Goal: Task Accomplishment & Management: Manage account settings

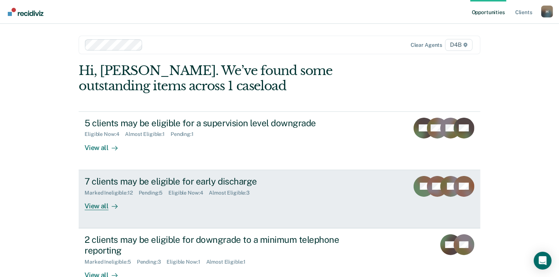
click at [97, 203] on div "View all" at bounding box center [106, 203] width 42 height 14
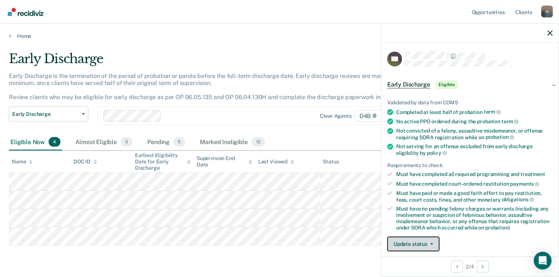
click at [406, 239] on button "Update status" at bounding box center [413, 243] width 52 height 15
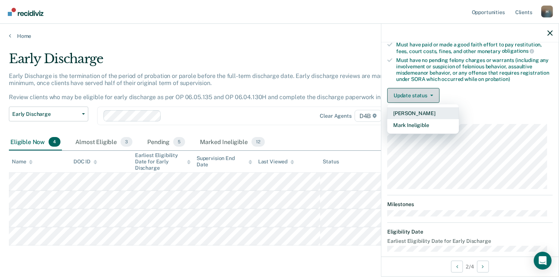
scroll to position [156, 0]
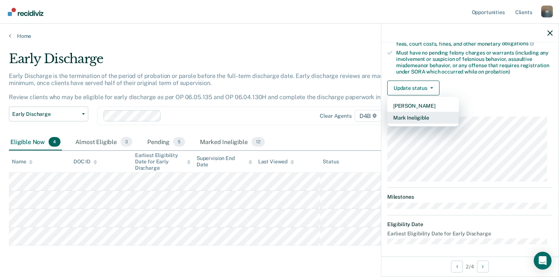
click at [415, 118] on button "Mark Ineligible" at bounding box center [423, 118] width 72 height 12
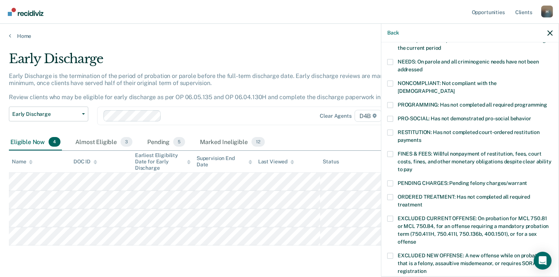
scroll to position [111, 0]
click at [391, 84] on span at bounding box center [390, 84] width 6 height 6
click at [455, 89] on input "NONCOMPLIANT: Not compliant with the [DEMOGRAPHIC_DATA]" at bounding box center [455, 89] width 0 height 0
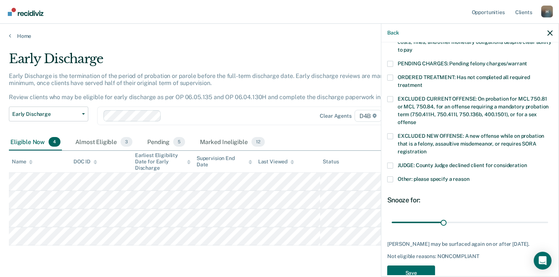
scroll to position [233, 0]
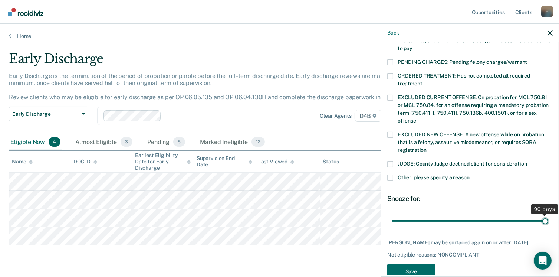
drag, startPoint x: 442, startPoint y: 212, endPoint x: 567, endPoint y: 212, distance: 124.7
type input "90"
click at [549, 215] on input "range" at bounding box center [470, 221] width 157 height 13
click at [406, 264] on button "Save" at bounding box center [411, 271] width 48 height 15
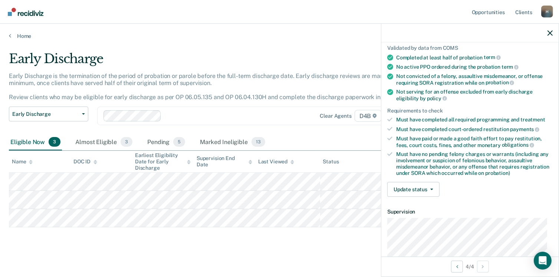
scroll to position [55, 0]
click at [425, 187] on button "Update status" at bounding box center [413, 188] width 52 height 15
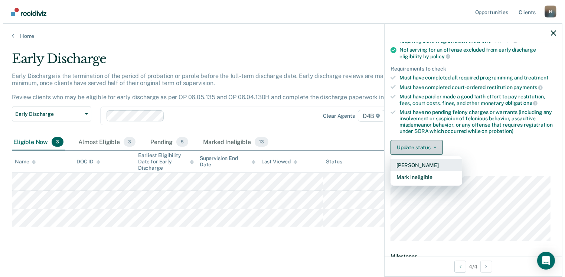
scroll to position [98, 0]
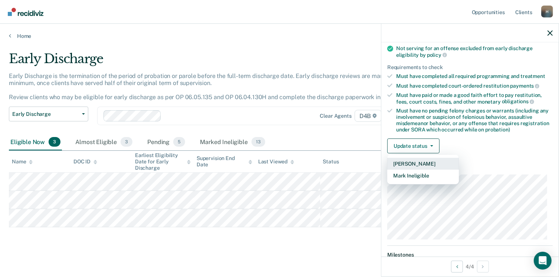
click at [408, 160] on button "[PERSON_NAME]" at bounding box center [423, 164] width 72 height 12
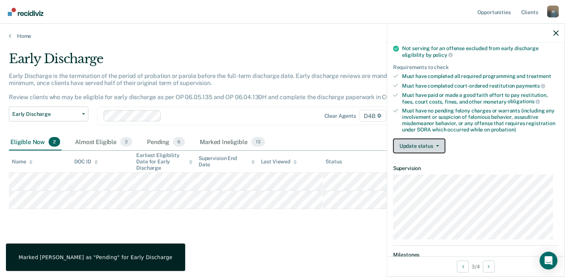
click at [434, 145] on span "button" at bounding box center [436, 145] width 6 height 1
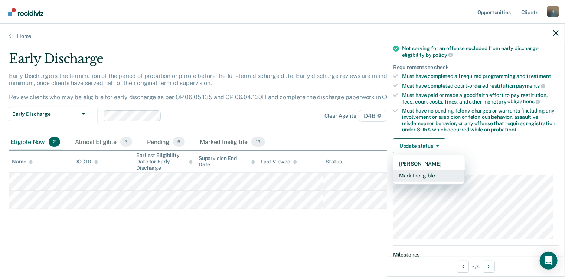
click at [423, 174] on button "Mark Ineligible" at bounding box center [429, 176] width 72 height 12
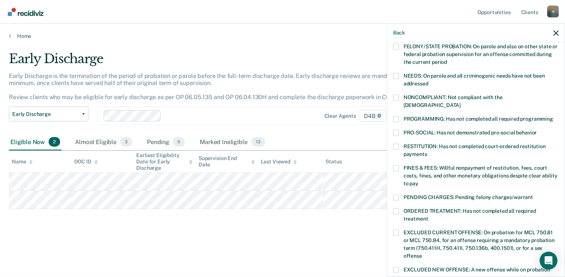
click at [396, 144] on span at bounding box center [396, 147] width 6 height 6
click at [427, 151] on input "RESTITUTION: Has not completed court-ordered restitution payments" at bounding box center [427, 151] width 0 height 0
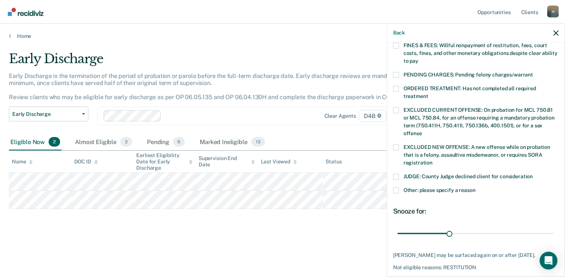
scroll to position [221, 0]
drag, startPoint x: 446, startPoint y: 225, endPoint x: 567, endPoint y: 210, distance: 122.3
type input "90"
click at [554, 227] on input "range" at bounding box center [476, 233] width 157 height 13
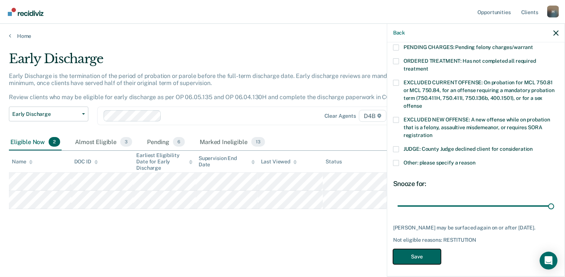
click at [415, 257] on button "Save" at bounding box center [417, 256] width 48 height 15
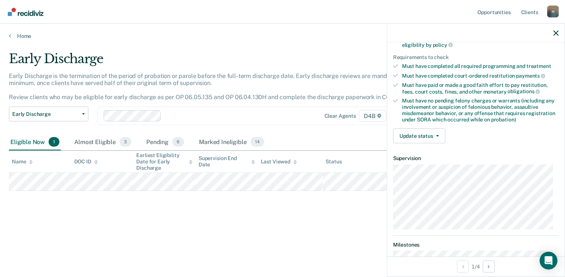
scroll to position [110, 0]
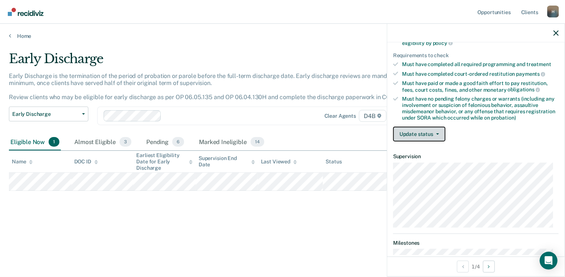
click at [426, 130] on button "Update status" at bounding box center [419, 134] width 52 height 15
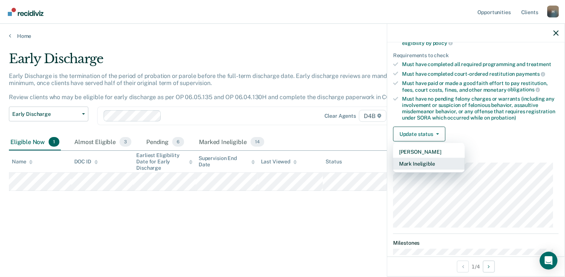
click at [417, 161] on button "Mark Ineligible" at bounding box center [429, 164] width 72 height 12
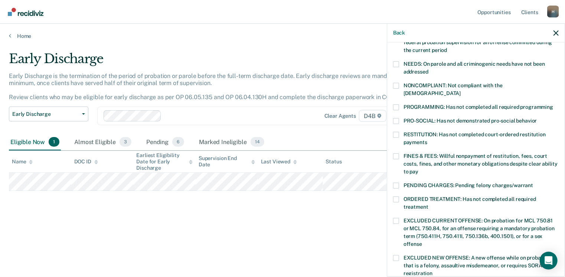
click at [395, 104] on span at bounding box center [396, 107] width 6 height 6
click at [553, 104] on input "PROGRAMMING: Has not completed all required programming" at bounding box center [553, 104] width 0 height 0
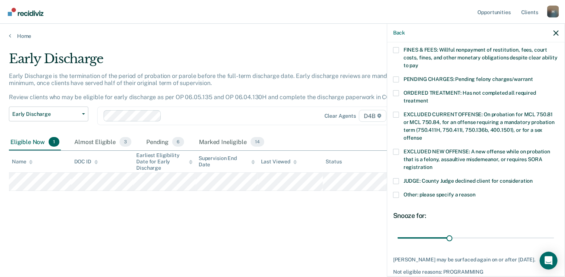
scroll to position [224, 0]
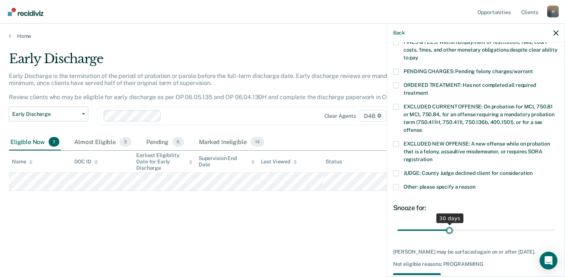
click at [441, 228] on input "range" at bounding box center [476, 230] width 157 height 13
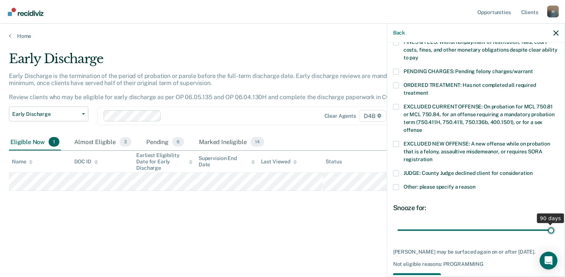
drag, startPoint x: 441, startPoint y: 221, endPoint x: 567, endPoint y: 211, distance: 126.6
type input "90"
click at [554, 224] on input "range" at bounding box center [476, 230] width 157 height 13
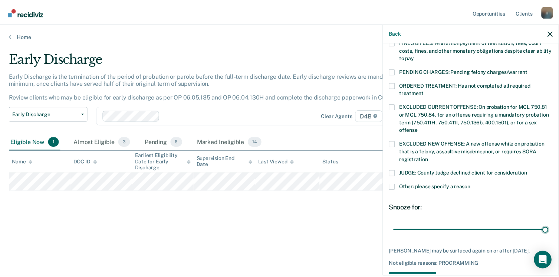
scroll to position [248, 0]
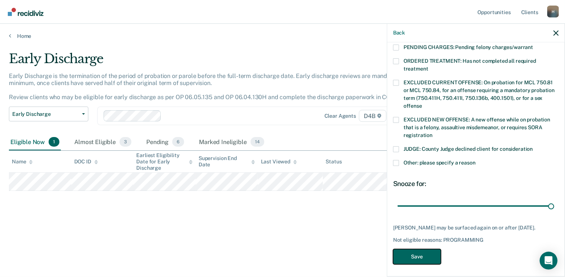
click at [423, 253] on button "Save" at bounding box center [417, 256] width 48 height 15
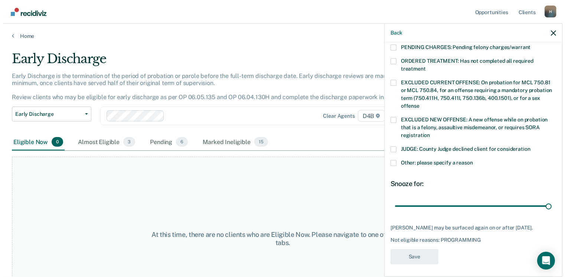
scroll to position [211, 0]
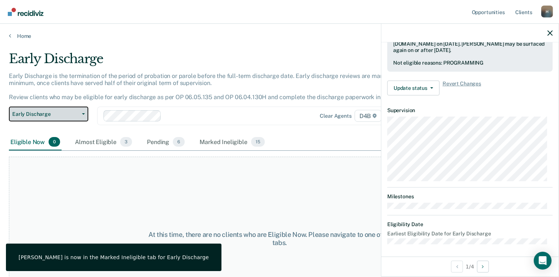
click at [80, 114] on span "button" at bounding box center [82, 113] width 6 height 1
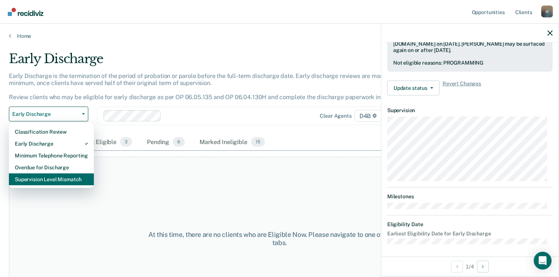
click at [50, 177] on div "Supervision Level Mismatch" at bounding box center [51, 179] width 73 height 12
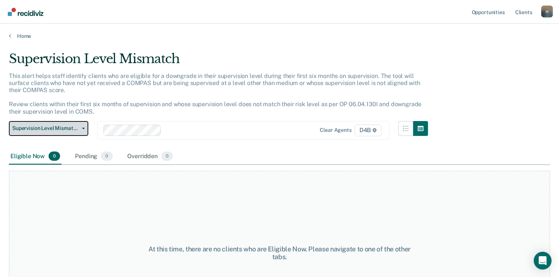
click at [84, 127] on button "Supervision Level Mismatch" at bounding box center [48, 128] width 79 height 15
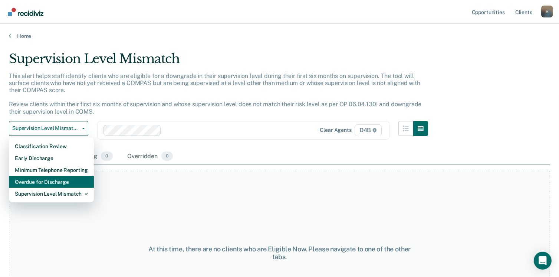
click at [50, 183] on div "Overdue for Discharge" at bounding box center [51, 182] width 73 height 12
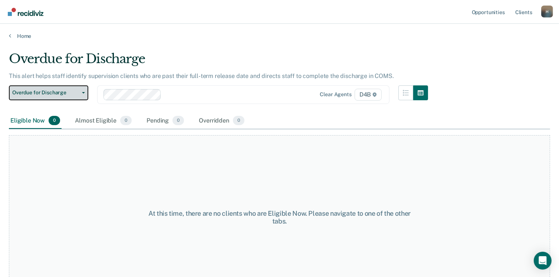
click at [84, 92] on icon "button" at bounding box center [83, 92] width 3 height 1
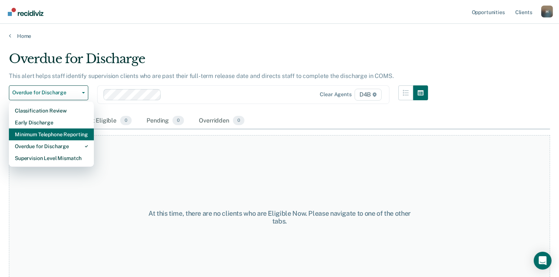
click at [53, 130] on div "Minimum Telephone Reporting" at bounding box center [51, 134] width 73 height 12
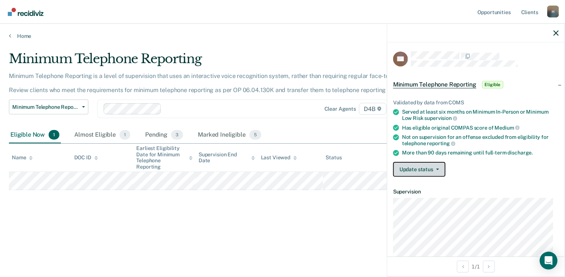
click at [426, 166] on button "Update status" at bounding box center [419, 169] width 52 height 15
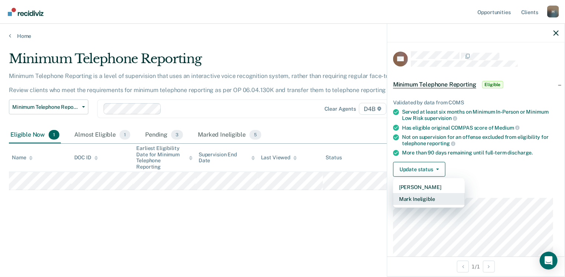
click at [420, 196] on button "Mark Ineligible" at bounding box center [429, 199] width 72 height 12
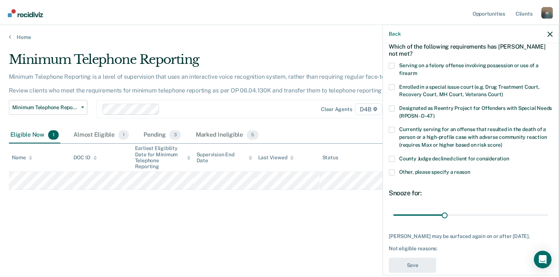
scroll to position [38, 0]
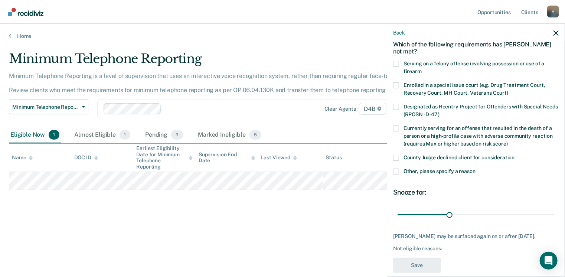
click at [393, 155] on span at bounding box center [396, 158] width 6 height 6
click at [515, 155] on input "County Judge declined client for consideration" at bounding box center [515, 155] width 0 height 0
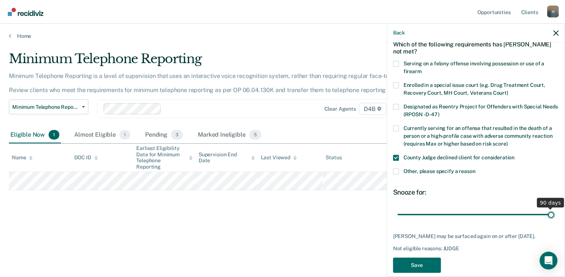
drag, startPoint x: 447, startPoint y: 212, endPoint x: 567, endPoint y: 181, distance: 123.8
type input "90"
click at [554, 208] on input "range" at bounding box center [476, 214] width 157 height 13
click at [424, 267] on button "Save" at bounding box center [417, 265] width 48 height 15
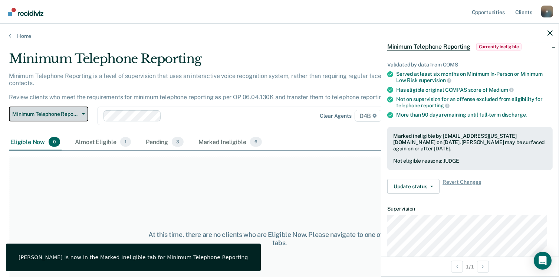
click at [85, 107] on button "Minimum Telephone Reporting" at bounding box center [48, 114] width 79 height 15
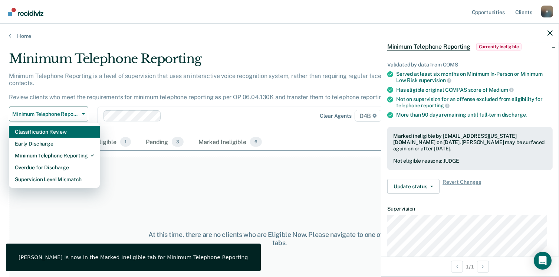
click at [61, 126] on div "Classification Review" at bounding box center [54, 132] width 79 height 12
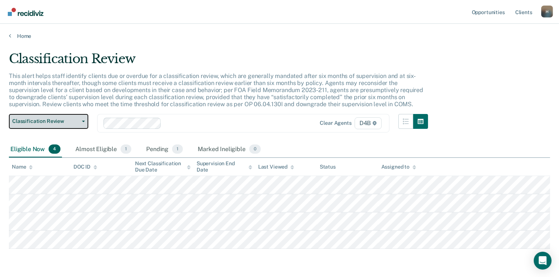
scroll to position [24, 0]
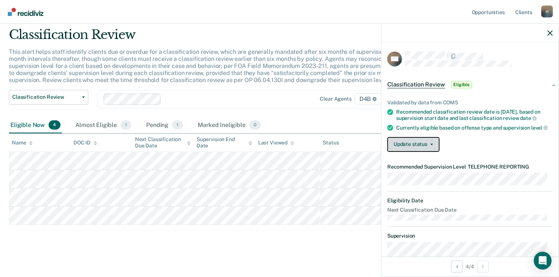
click at [412, 149] on button "Update status" at bounding box center [413, 144] width 52 height 15
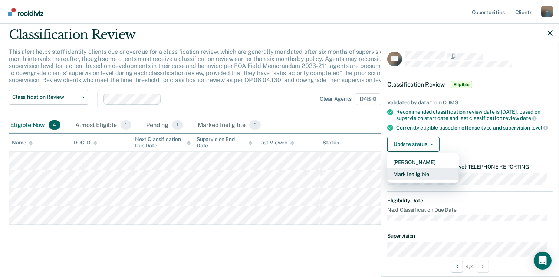
click at [413, 178] on button "Mark Ineligible" at bounding box center [423, 174] width 72 height 12
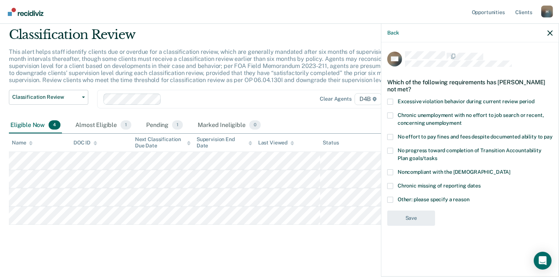
click at [390, 115] on span at bounding box center [390, 115] width 6 height 6
click at [462, 120] on input "Chronic unemployment with no effort to job search or recent, concerning unemplo…" at bounding box center [462, 120] width 0 height 0
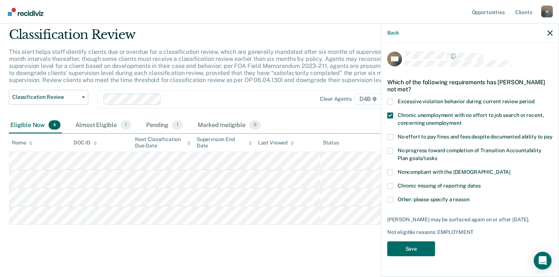
click at [390, 135] on span at bounding box center [390, 137] width 6 height 6
click at [553, 134] on input "No effort to pay fines and fees despite documented ability to pay" at bounding box center [553, 134] width 0 height 0
click at [412, 251] on button "Save" at bounding box center [411, 248] width 48 height 15
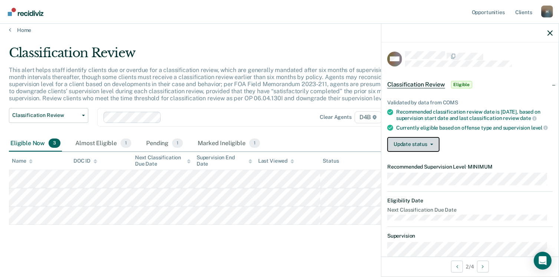
click at [415, 148] on button "Update status" at bounding box center [413, 144] width 52 height 15
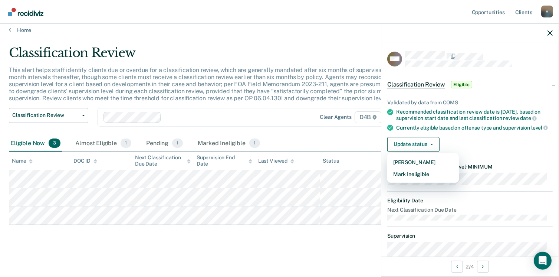
click at [347, 99] on div "This alert helps staff identify clients due or overdue for a classification rev…" at bounding box center [218, 87] width 419 height 42
